Goal: Task Accomplishment & Management: Complete application form

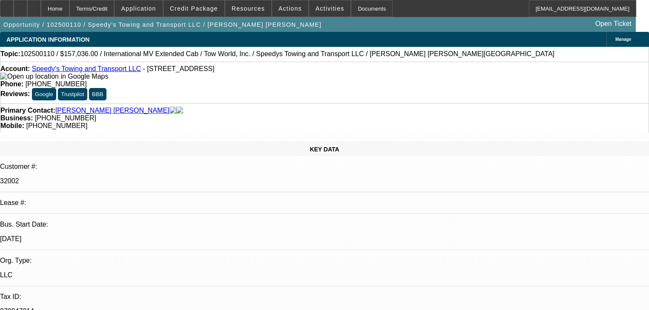
select select "0"
select select "0.1"
select select "1"
select select "2"
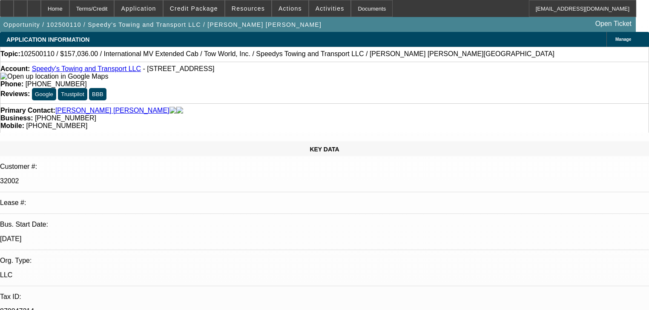
select select "4"
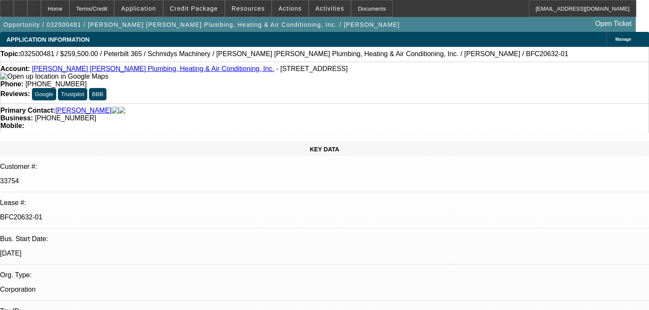
select select "0"
select select "6"
select select "0"
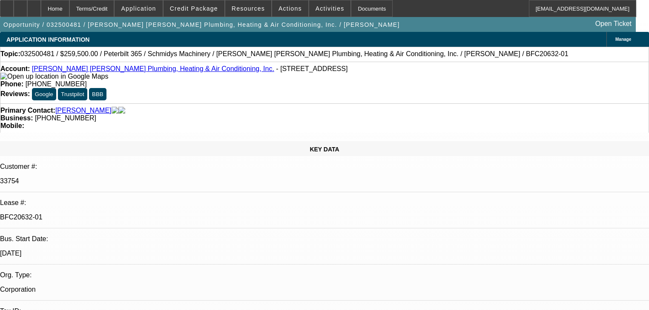
select select "0"
select select "6"
select select "0"
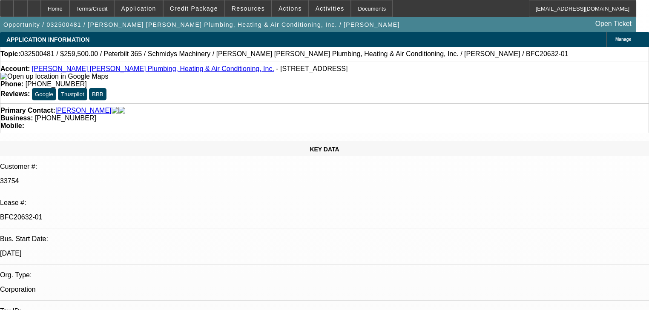
select select "0"
select select "6"
select select "0"
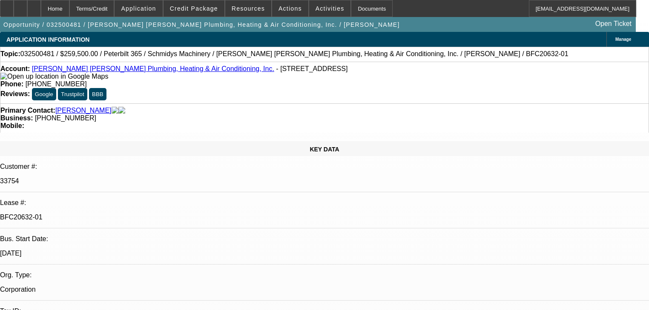
select select "6"
